Goal: Obtain resource: Obtain resource

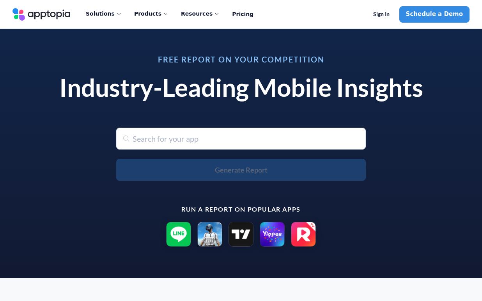
click at [215, 227] on img at bounding box center [209, 234] width 25 height 25
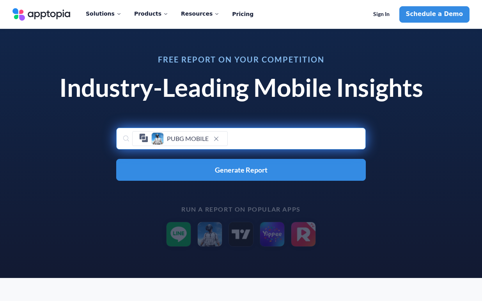
click at [227, 158] on div "PUBG MOBILE Generate Report" at bounding box center [241, 154] width 250 height 53
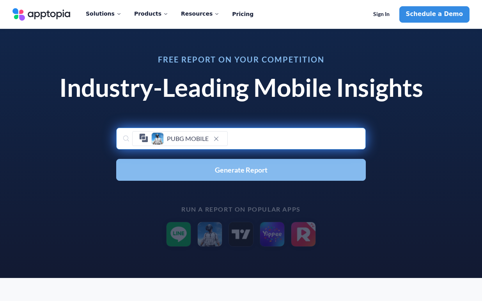
click at [227, 166] on span "Generate Report" at bounding box center [241, 169] width 53 height 7
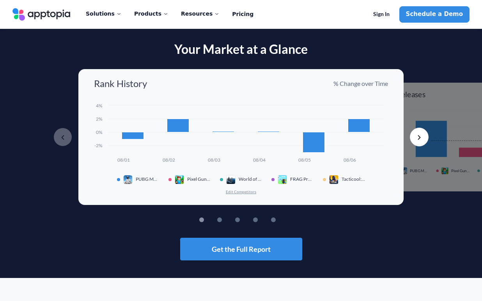
click at [417, 135] on button "Next" at bounding box center [419, 137] width 19 height 19
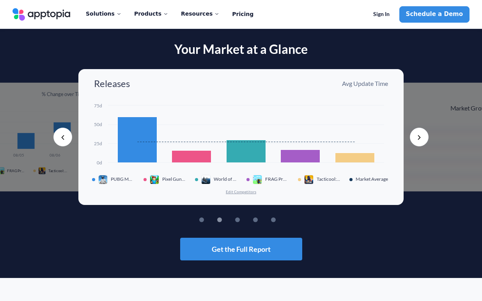
click at [419, 135] on button "Next" at bounding box center [419, 137] width 19 height 19
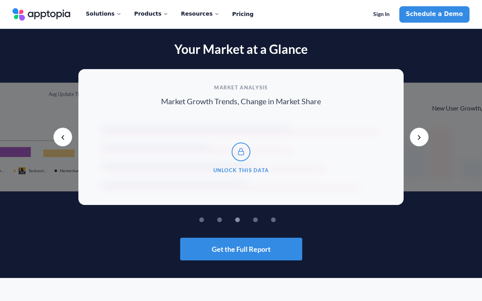
click at [419, 135] on button "Next" at bounding box center [419, 137] width 19 height 19
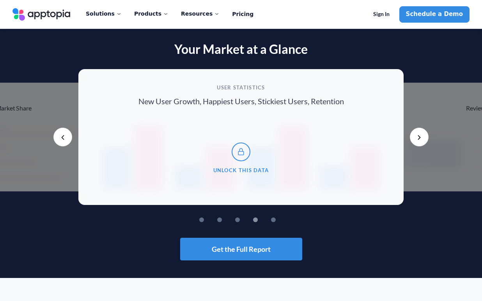
click at [419, 135] on button "Next" at bounding box center [419, 137] width 19 height 19
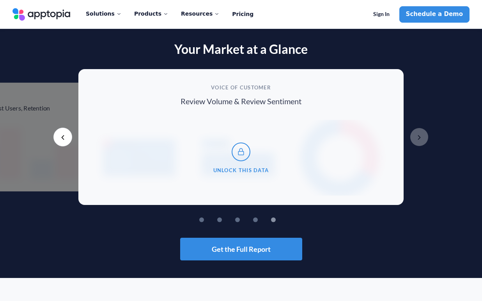
click at [419, 135] on button "Next" at bounding box center [419, 137] width 19 height 19
click at [65, 142] on button "Previous" at bounding box center [62, 137] width 19 height 19
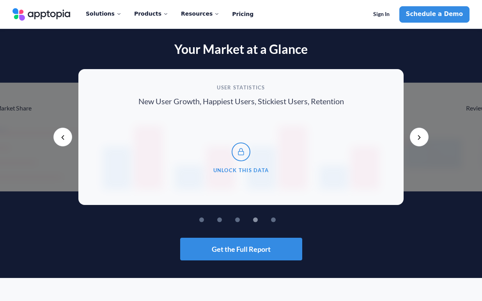
click at [65, 142] on button "Previous" at bounding box center [62, 137] width 19 height 19
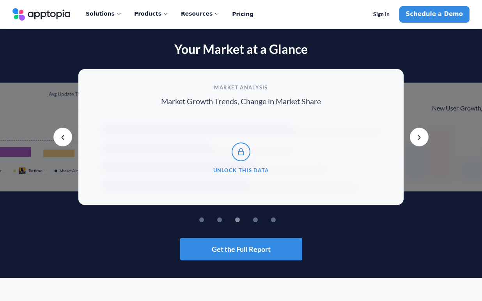
click at [65, 142] on button "Previous" at bounding box center [62, 137] width 19 height 19
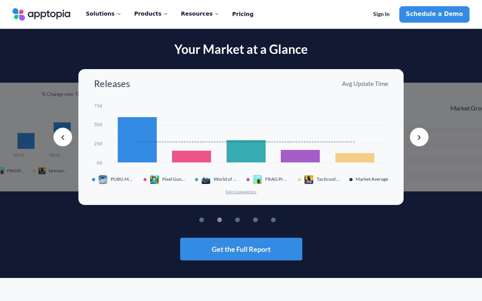
click at [65, 142] on button "Previous" at bounding box center [62, 137] width 19 height 19
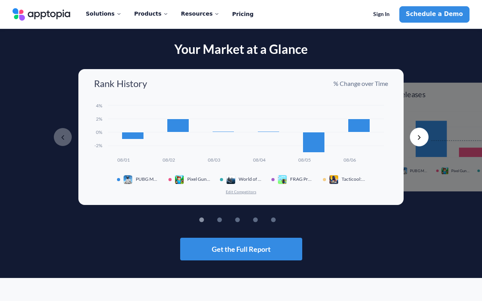
click at [65, 142] on button "Previous" at bounding box center [62, 137] width 19 height 19
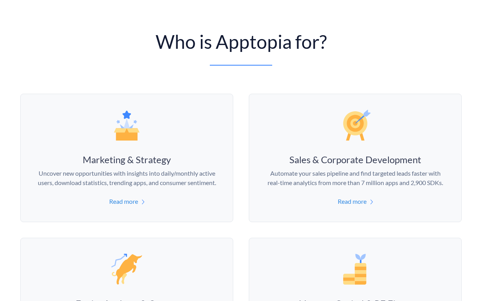
scroll to position [370, 0]
